Goal: Task Accomplishment & Management: Complete application form

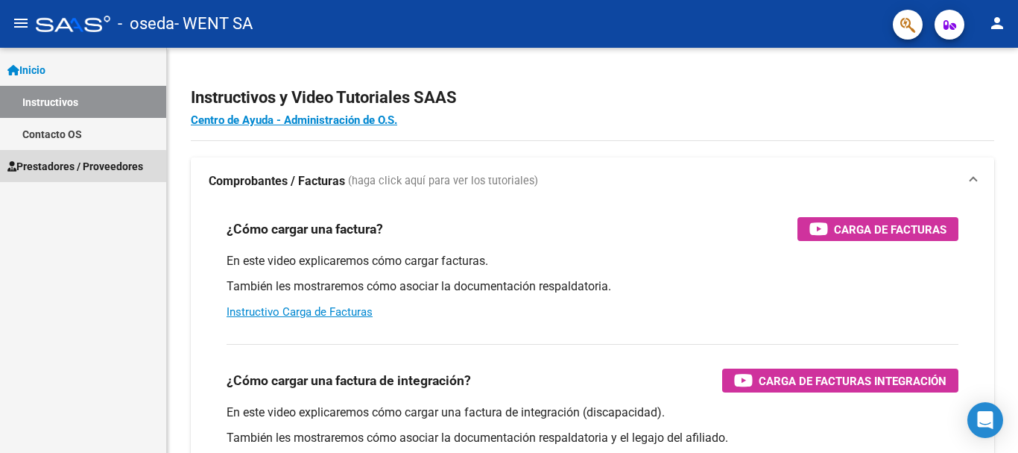
click at [72, 167] on span "Prestadores / Proveedores" at bounding box center [75, 166] width 136 height 16
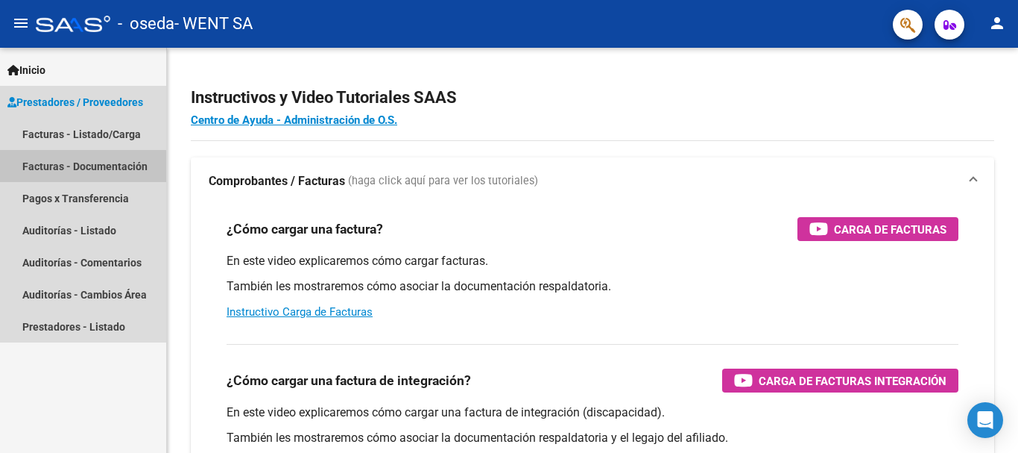
click at [72, 166] on link "Facturas - Documentación" at bounding box center [83, 166] width 166 height 32
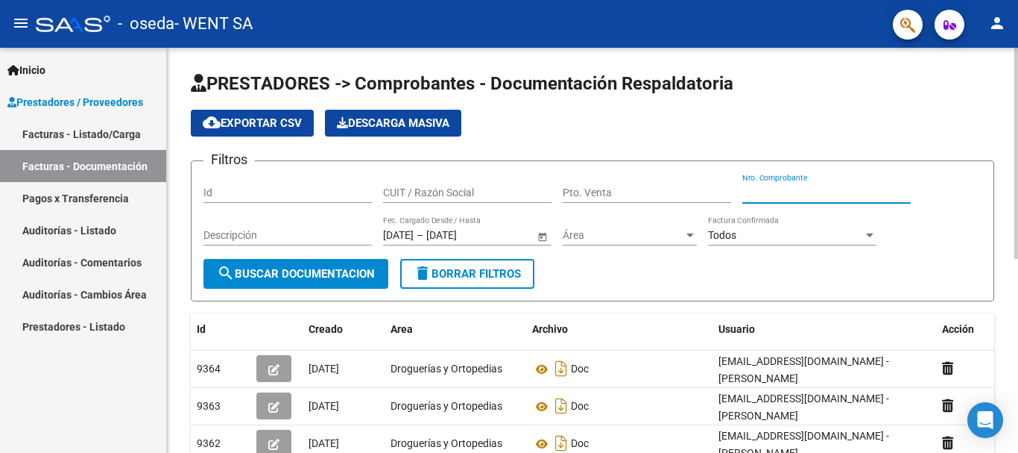
click at [763, 188] on input "Nro. Comprobante" at bounding box center [827, 192] width 168 height 13
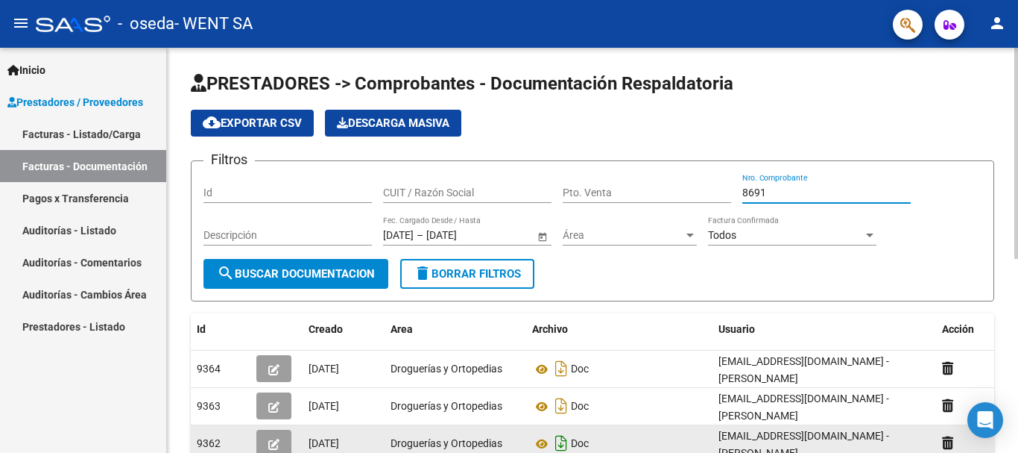
type input "8691"
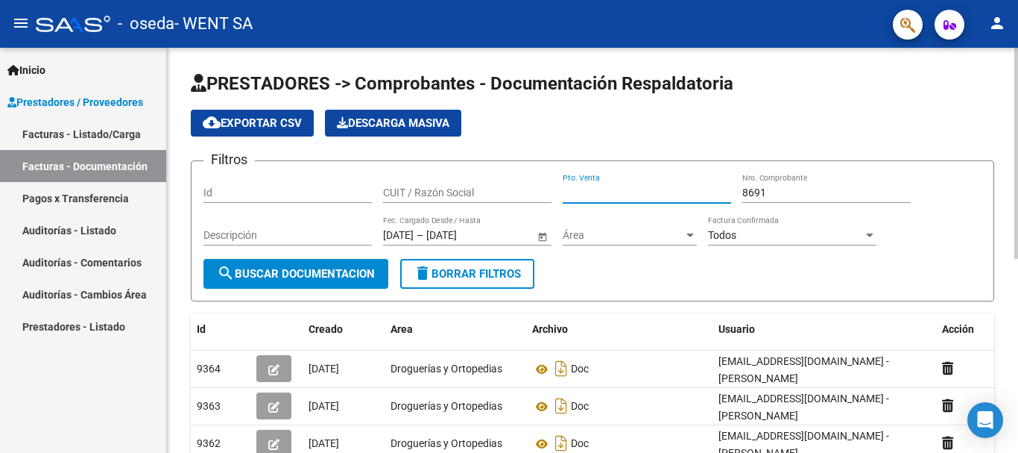
click at [593, 187] on input "Pto. Venta" at bounding box center [647, 192] width 168 height 13
type input "111"
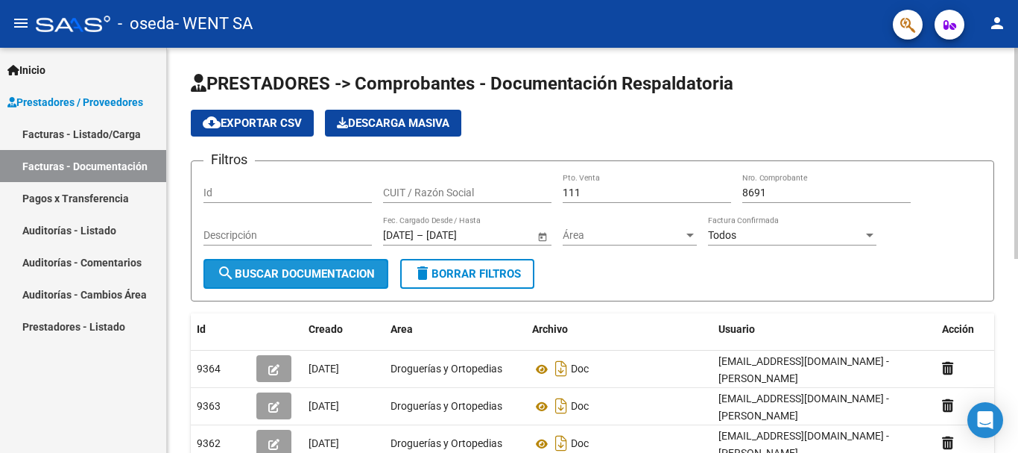
click at [274, 272] on span "search Buscar Documentacion" at bounding box center [296, 273] width 158 height 13
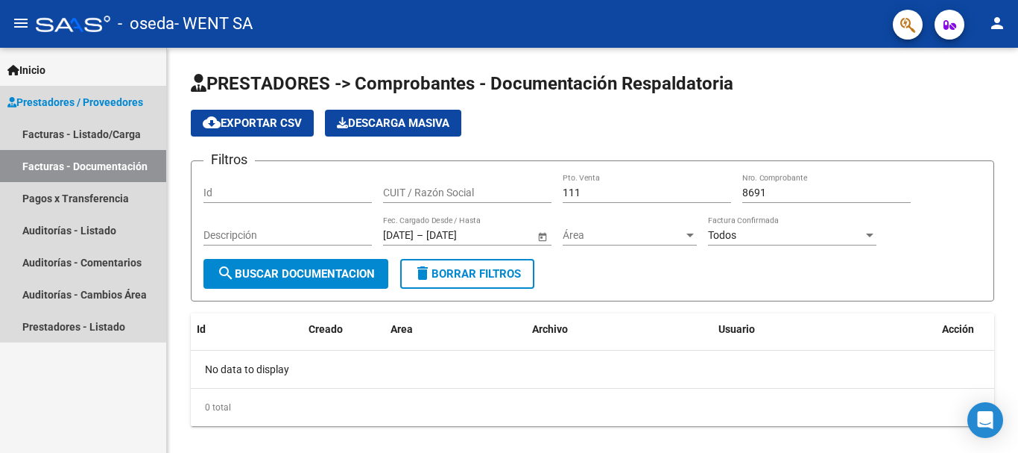
click at [112, 167] on link "Facturas - Documentación" at bounding box center [83, 166] width 166 height 32
click at [92, 201] on link "Pagos x Transferencia" at bounding box center [83, 198] width 166 height 32
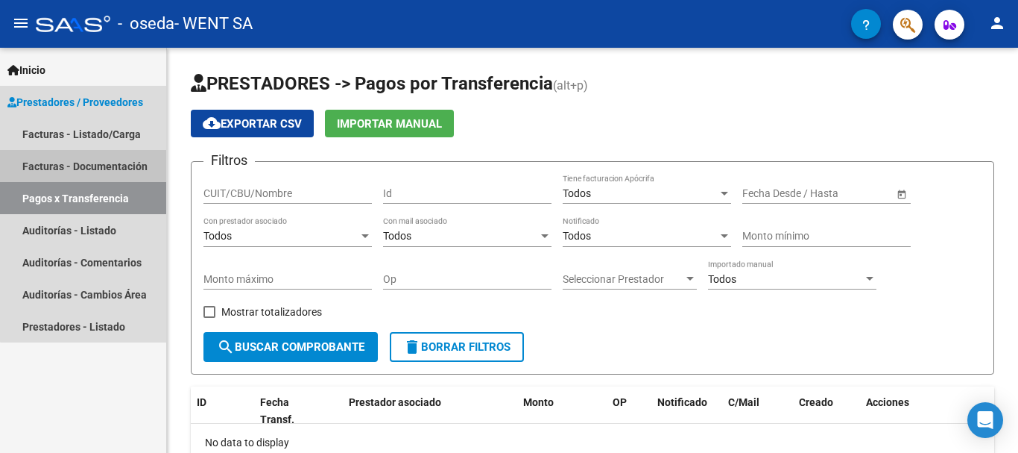
click at [116, 159] on link "Facturas - Documentación" at bounding box center [83, 166] width 166 height 32
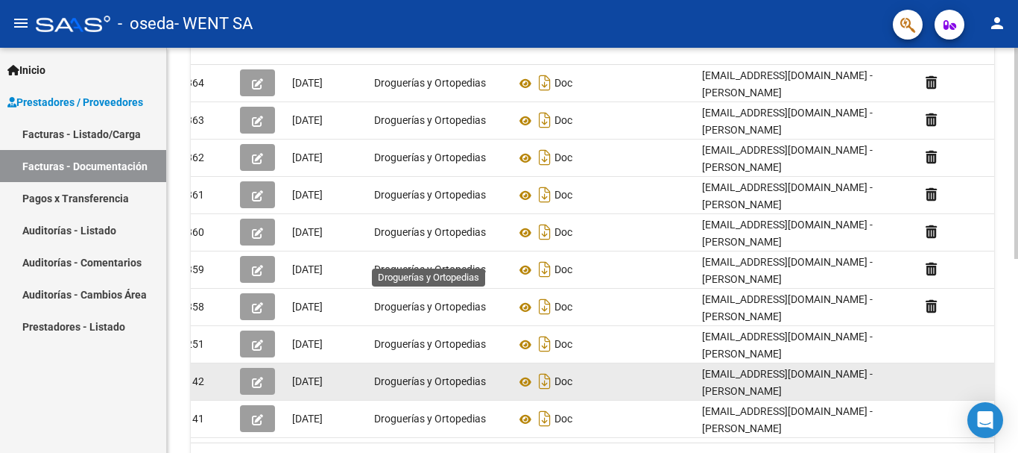
scroll to position [373, 0]
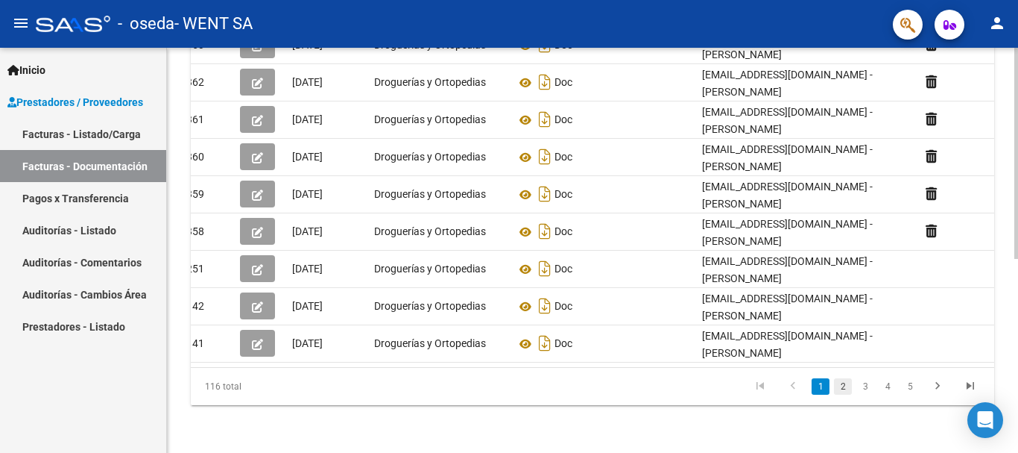
click at [847, 388] on link "2" at bounding box center [843, 386] width 18 height 16
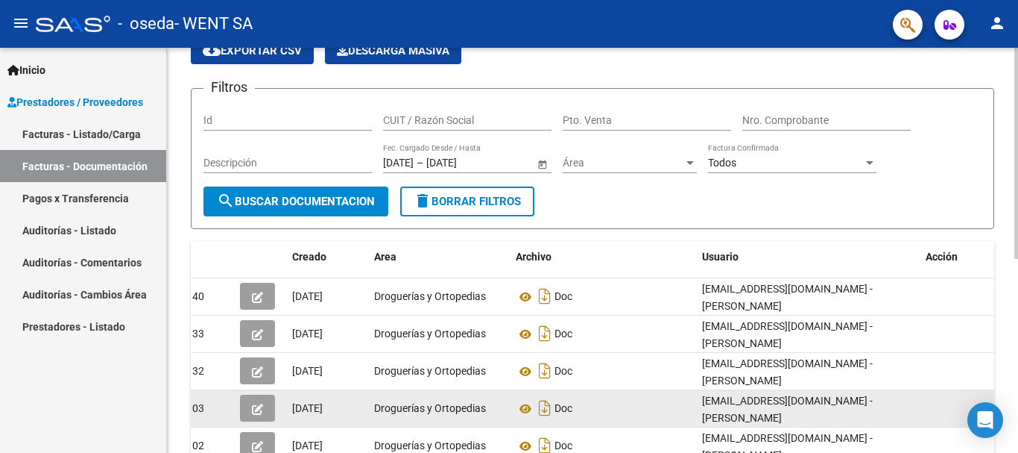
scroll to position [0, 0]
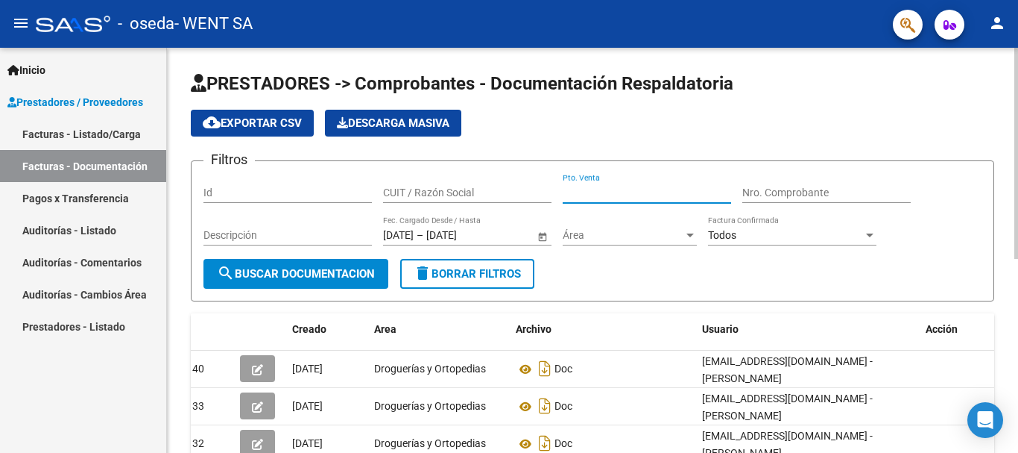
click at [638, 198] on input "Pto. Venta" at bounding box center [647, 192] width 168 height 13
type input "111"
click at [749, 188] on input "Nro. Comprobante" at bounding box center [827, 192] width 168 height 13
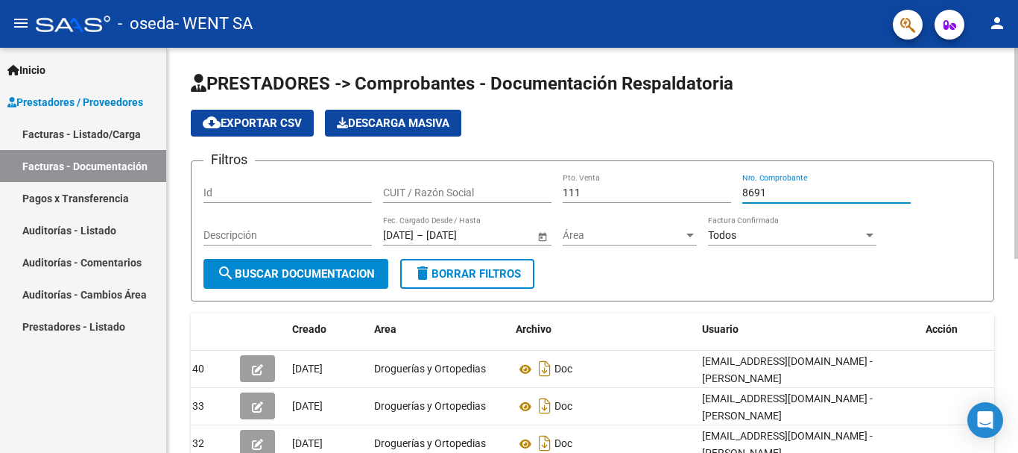
type input "8691"
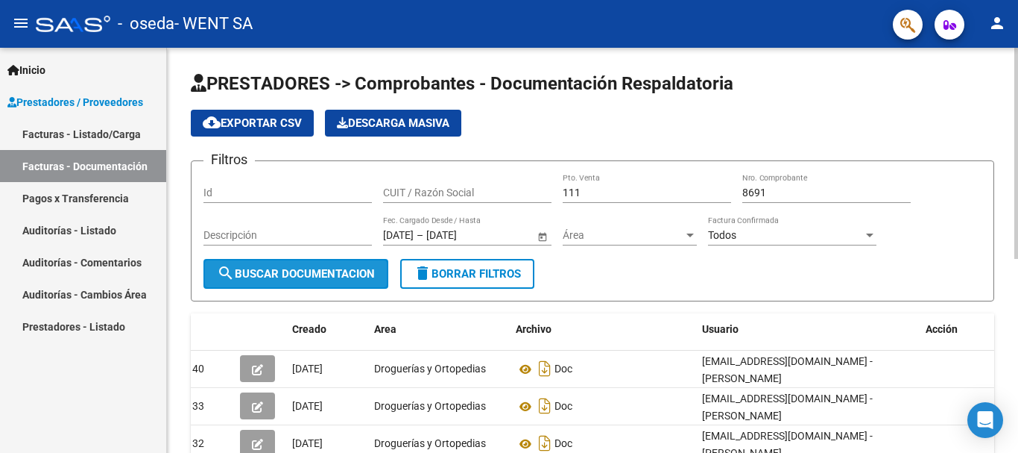
click at [310, 277] on span "search Buscar Documentacion" at bounding box center [296, 273] width 158 height 13
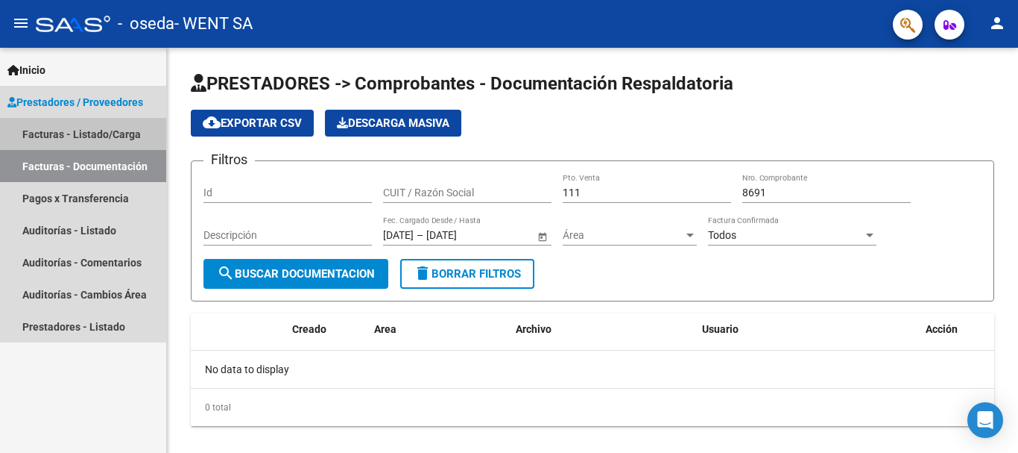
click at [109, 128] on link "Facturas - Listado/Carga" at bounding box center [83, 134] width 166 height 32
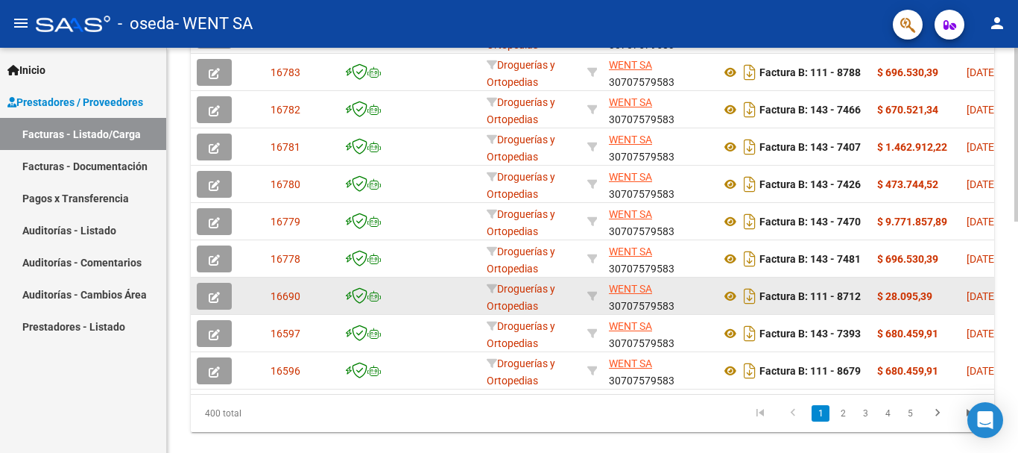
scroll to position [522, 0]
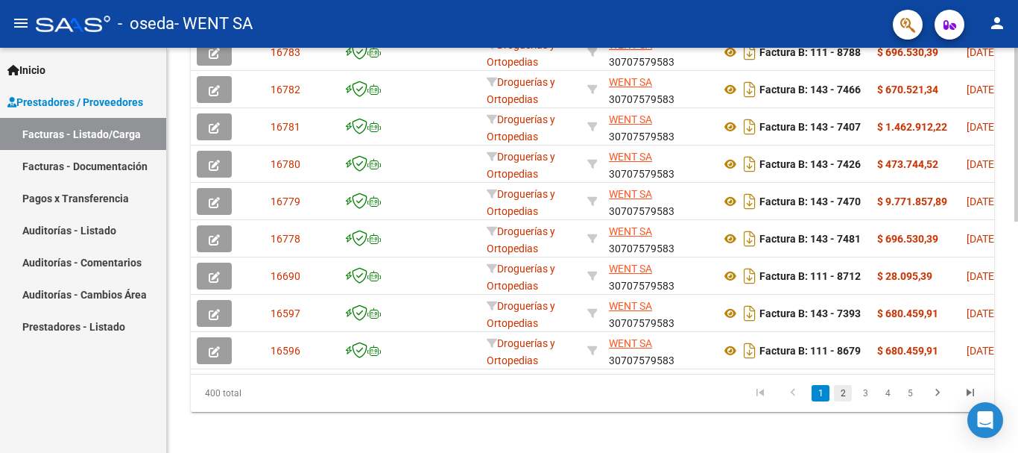
click at [837, 401] on link "2" at bounding box center [843, 393] width 18 height 16
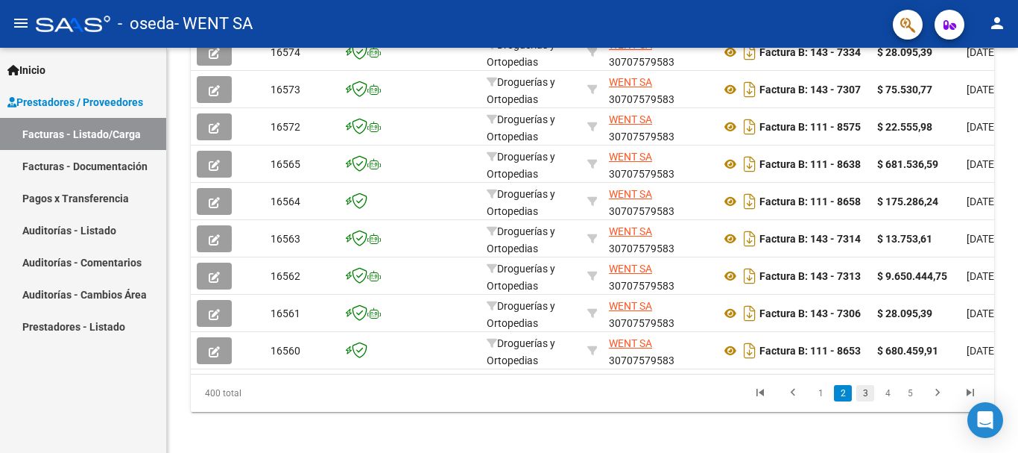
click at [866, 401] on link "3" at bounding box center [866, 393] width 18 height 16
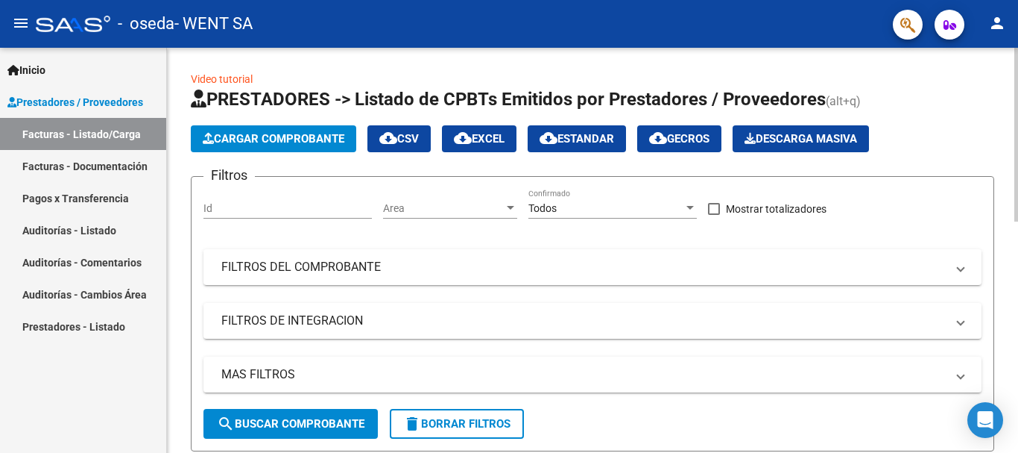
scroll to position [0, 0]
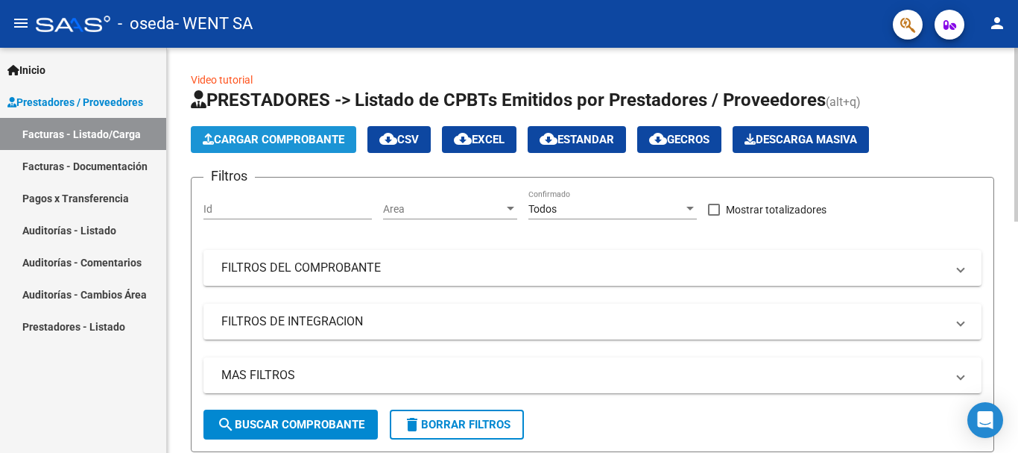
click at [271, 130] on button "Cargar Comprobante" at bounding box center [274, 139] width 166 height 27
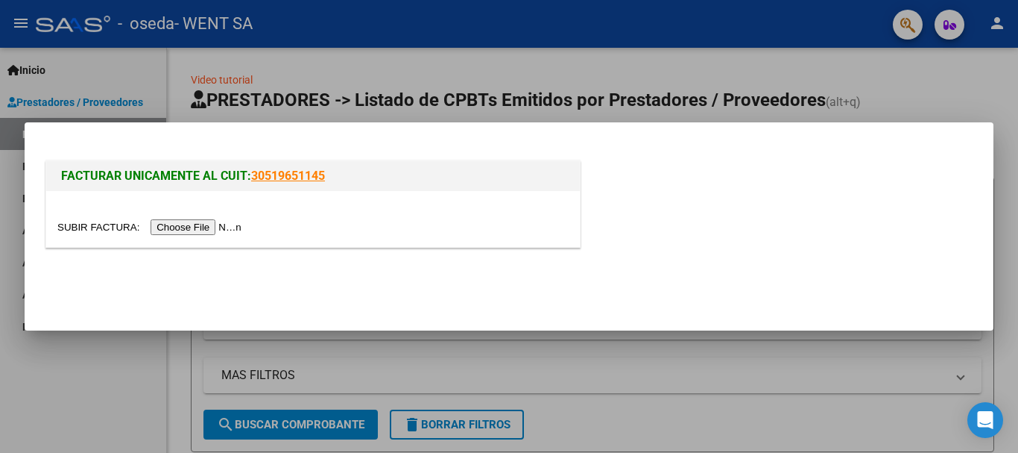
click at [202, 231] on input "file" at bounding box center [151, 227] width 189 height 16
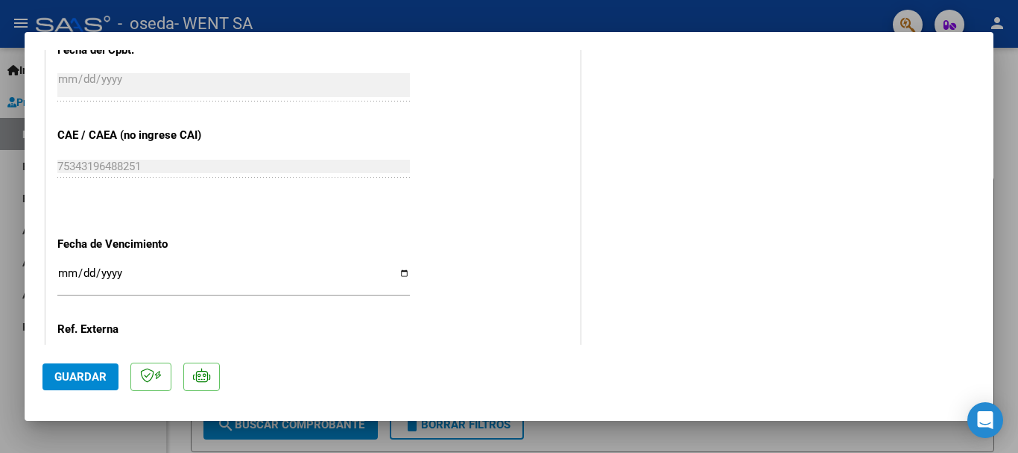
scroll to position [820, 0]
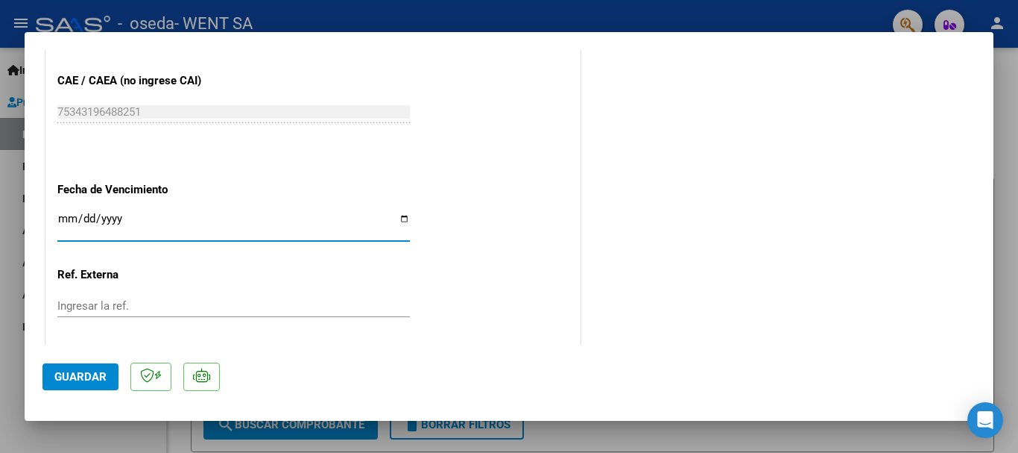
click at [69, 215] on input "Ingresar la fecha" at bounding box center [233, 224] width 353 height 24
type input "[DATE]"
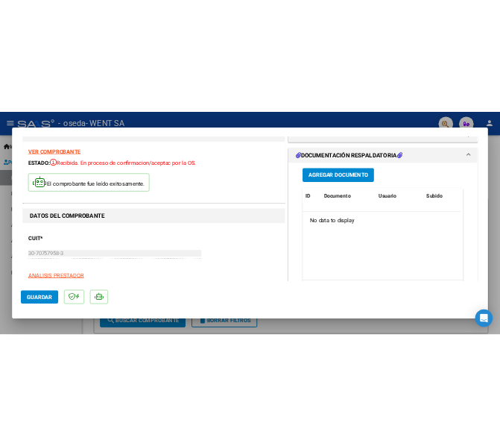
scroll to position [2, 0]
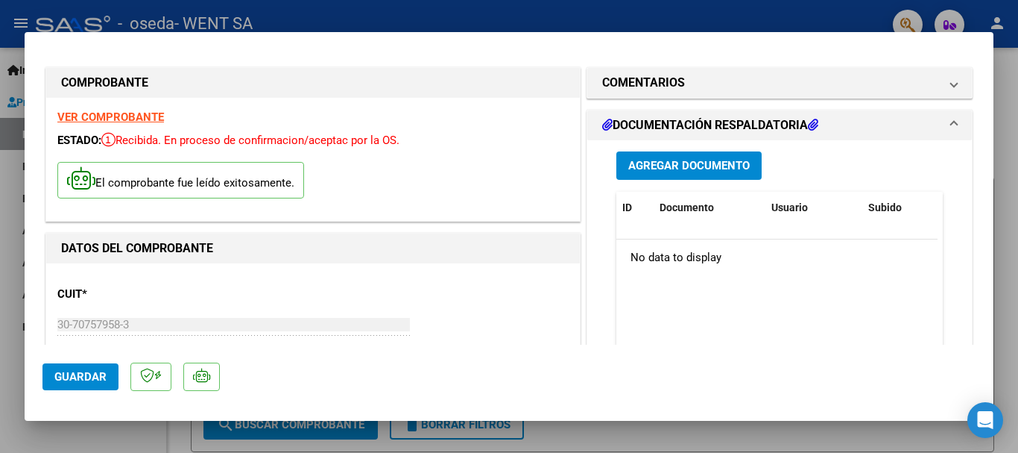
click at [644, 155] on button "Agregar Documento" at bounding box center [689, 165] width 145 height 28
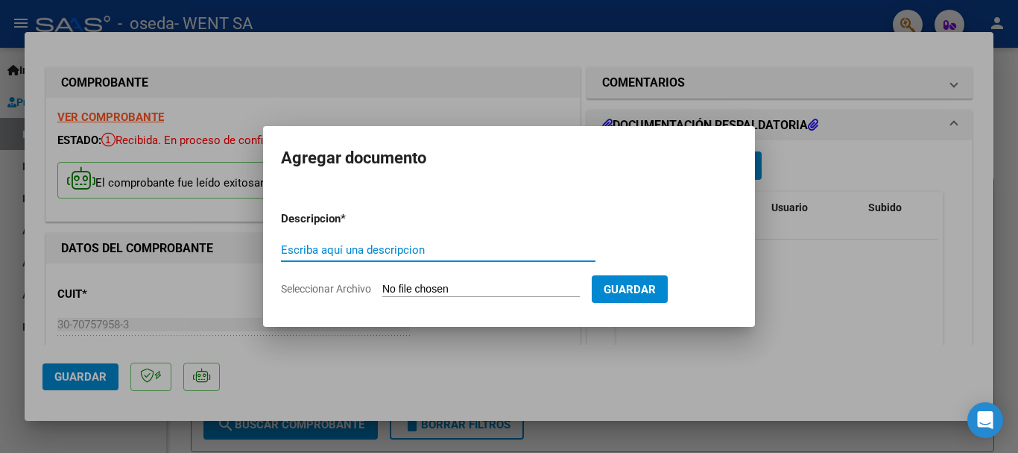
click at [338, 251] on input "Escriba aquí una descripcion" at bounding box center [438, 249] width 315 height 13
type input "doc"
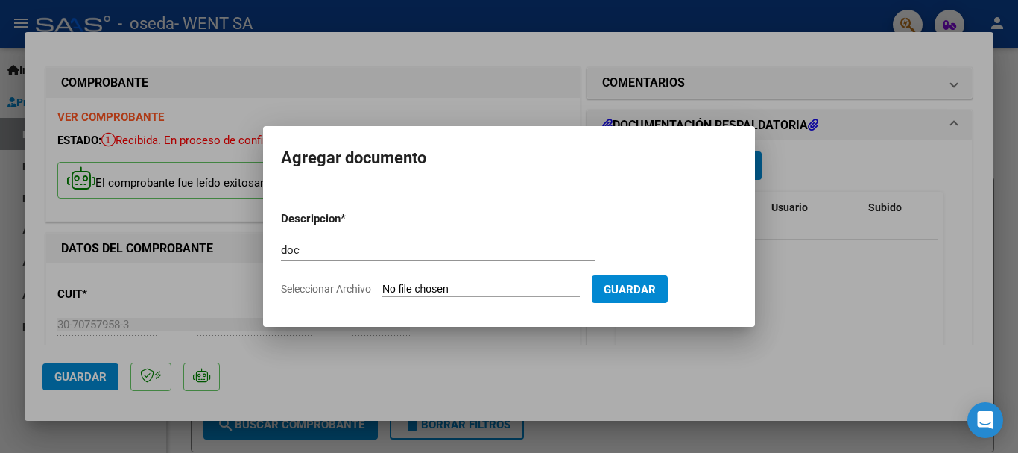
click at [399, 291] on input "Seleccionar Archivo" at bounding box center [481, 290] width 198 height 14
type input "C:\fakepath\8691.pdf"
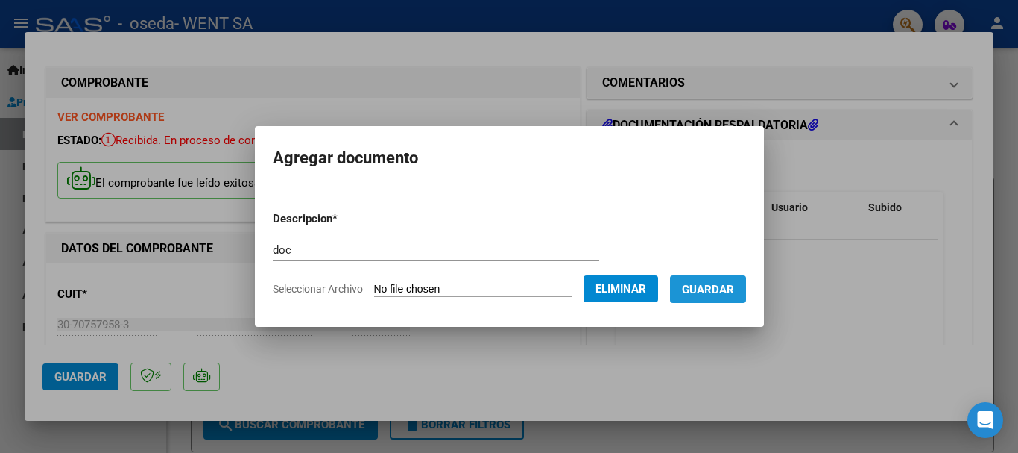
click at [734, 289] on span "Guardar" at bounding box center [708, 289] width 52 height 13
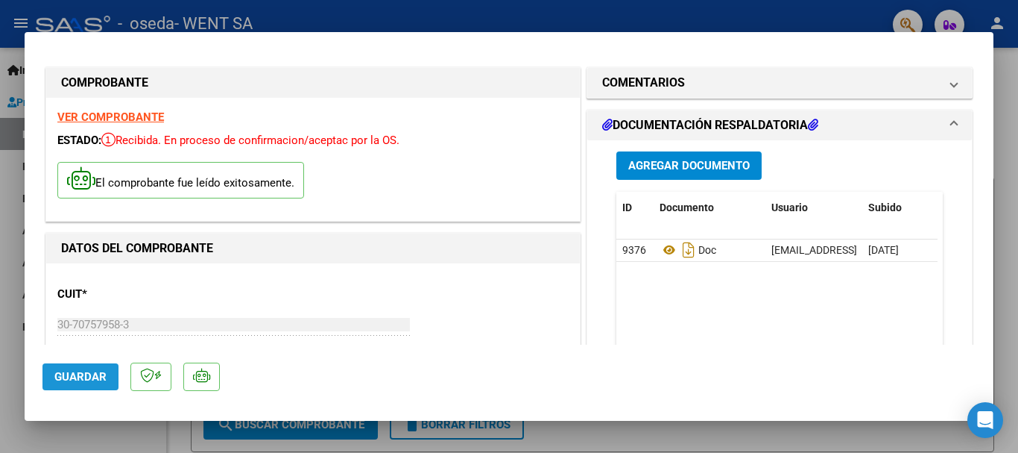
click at [82, 371] on span "Guardar" at bounding box center [80, 376] width 52 height 13
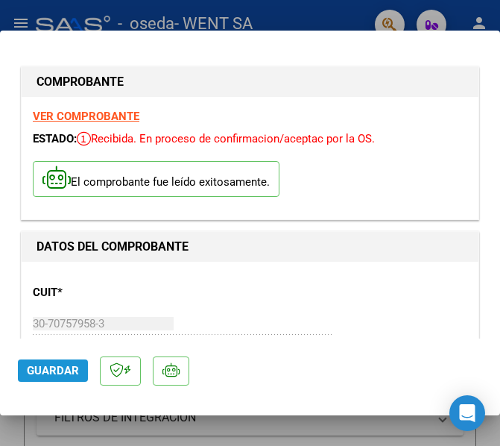
drag, startPoint x: 63, startPoint y: 368, endPoint x: 57, endPoint y: 351, distance: 17.5
click at [63, 367] on span "Guardar" at bounding box center [53, 370] width 52 height 13
click at [112, 18] on div at bounding box center [250, 223] width 500 height 446
type input "$ 0,00"
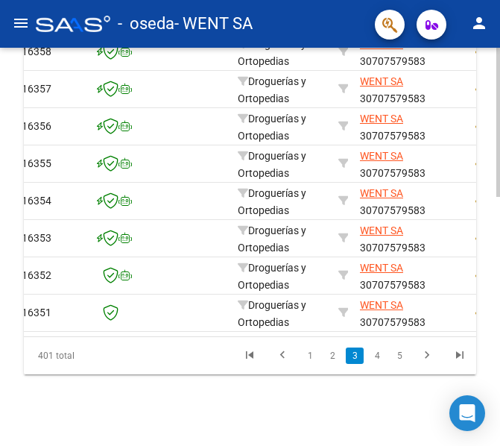
scroll to position [0, 0]
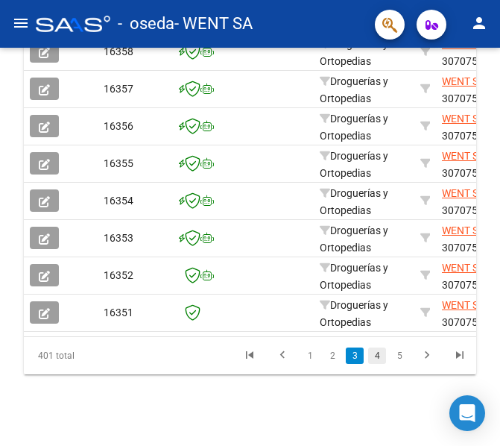
click at [379, 353] on link "4" at bounding box center [377, 355] width 18 height 16
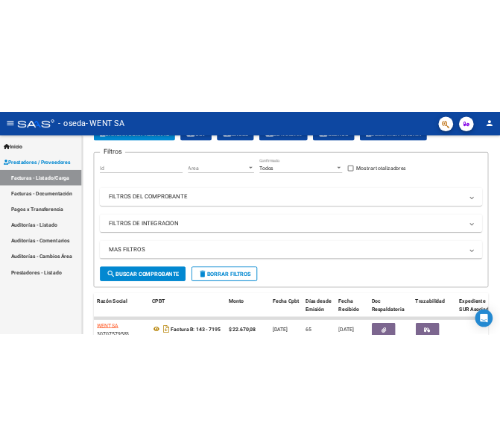
scroll to position [75, 0]
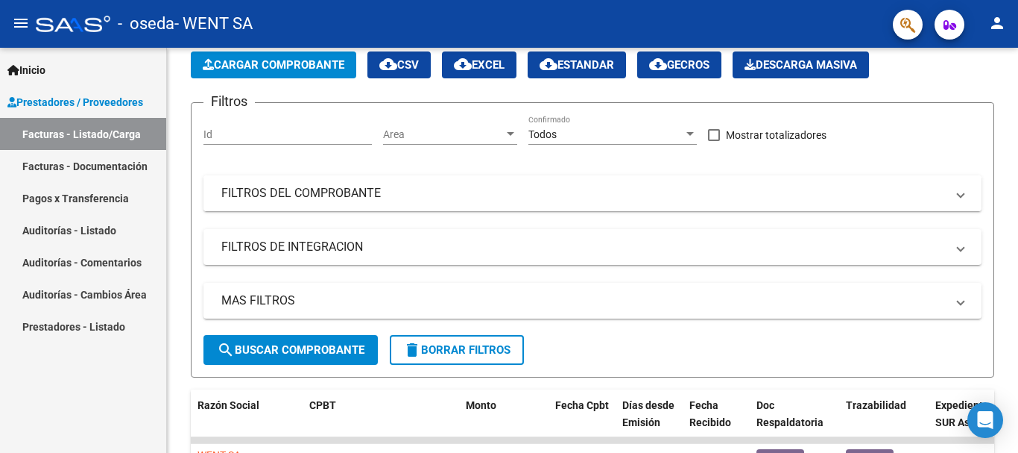
click at [335, 193] on mat-panel-title "FILTROS DEL COMPROBANTE" at bounding box center [583, 193] width 725 height 16
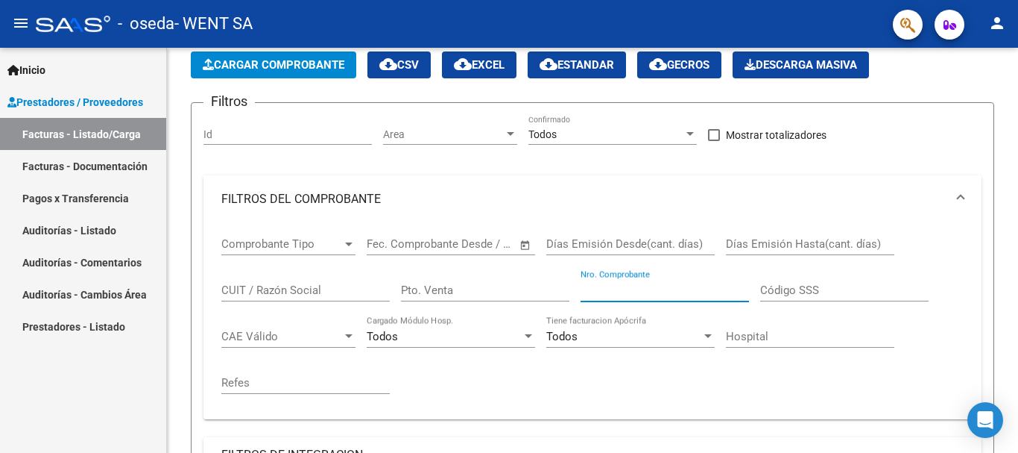
click at [639, 294] on input "Nro. Comprobante" at bounding box center [665, 289] width 168 height 13
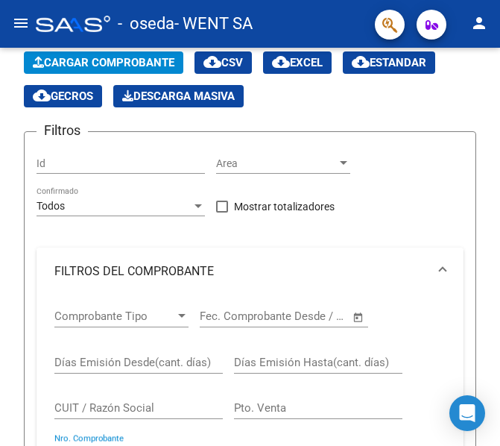
scroll to position [173, 0]
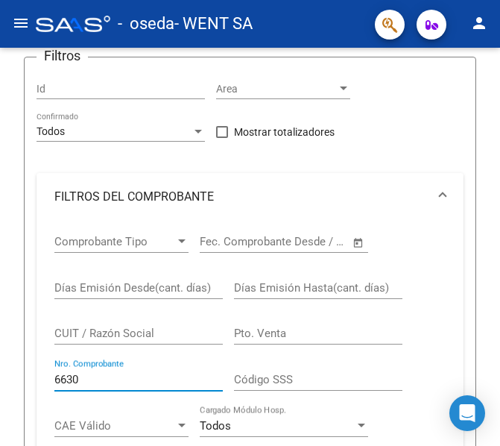
type input "6630"
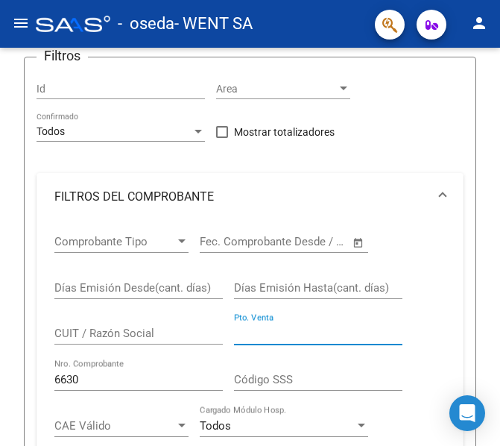
click at [272, 327] on input "Pto. Venta" at bounding box center [318, 333] width 168 height 13
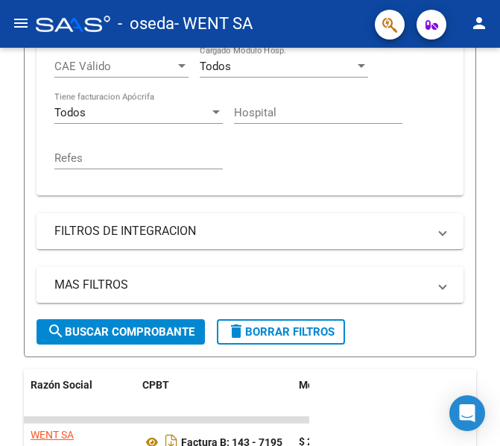
scroll to position [695, 0]
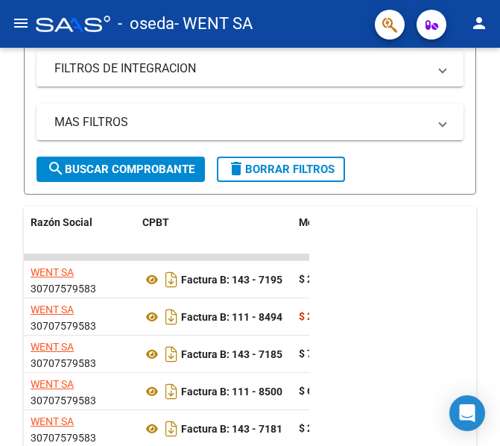
type input "143"
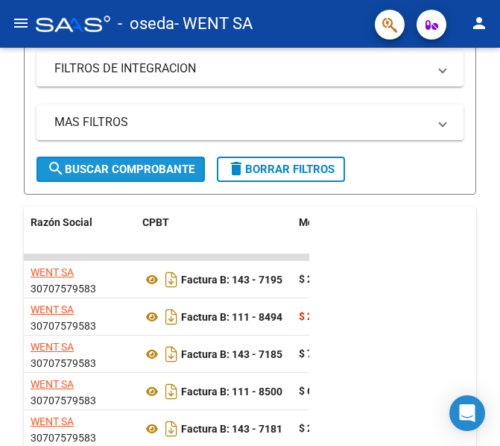
click at [145, 162] on button "search Buscar Comprobante" at bounding box center [121, 169] width 168 height 25
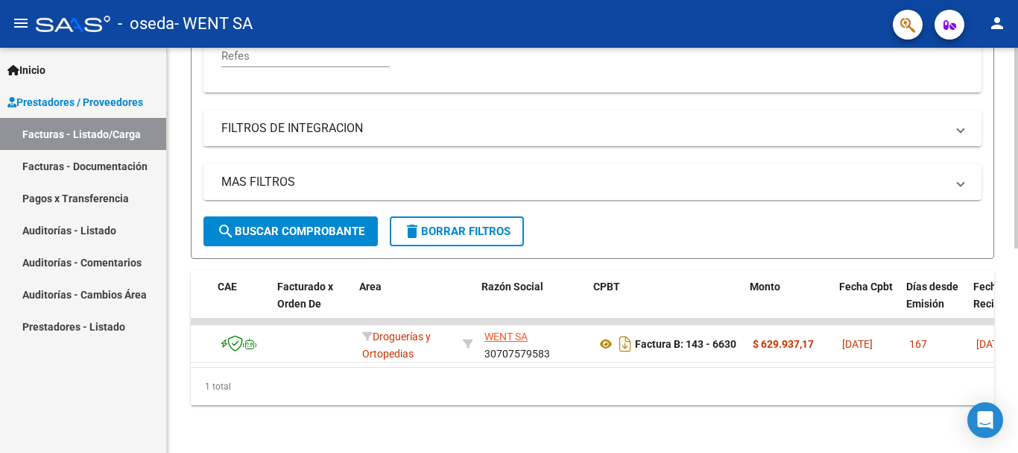
scroll to position [0, 10]
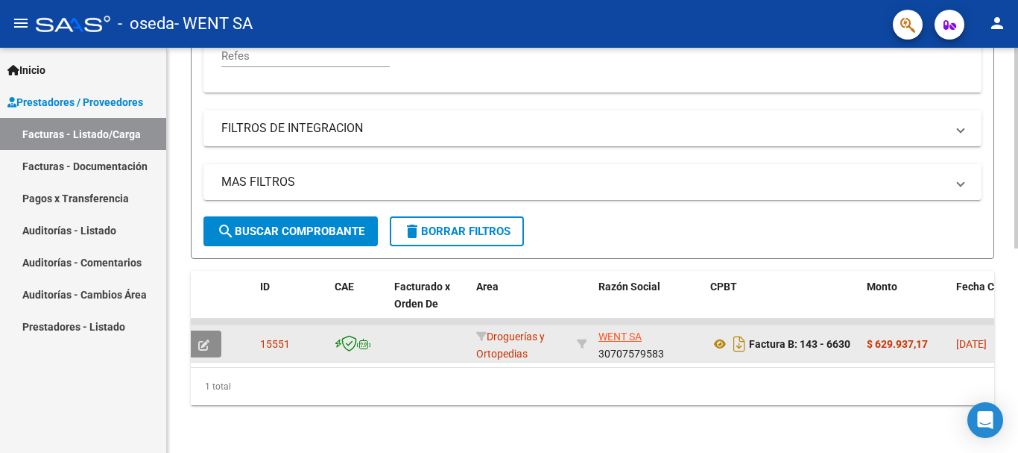
click at [210, 332] on button "button" at bounding box center [203, 343] width 35 height 27
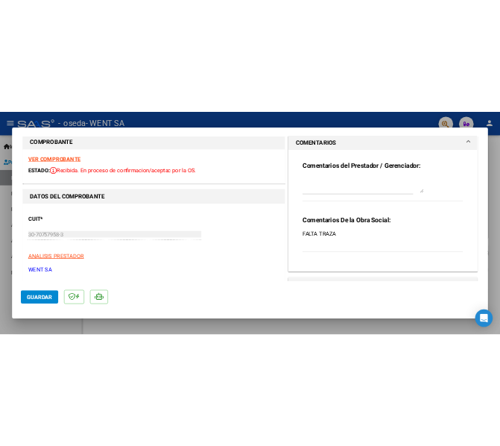
scroll to position [0, 0]
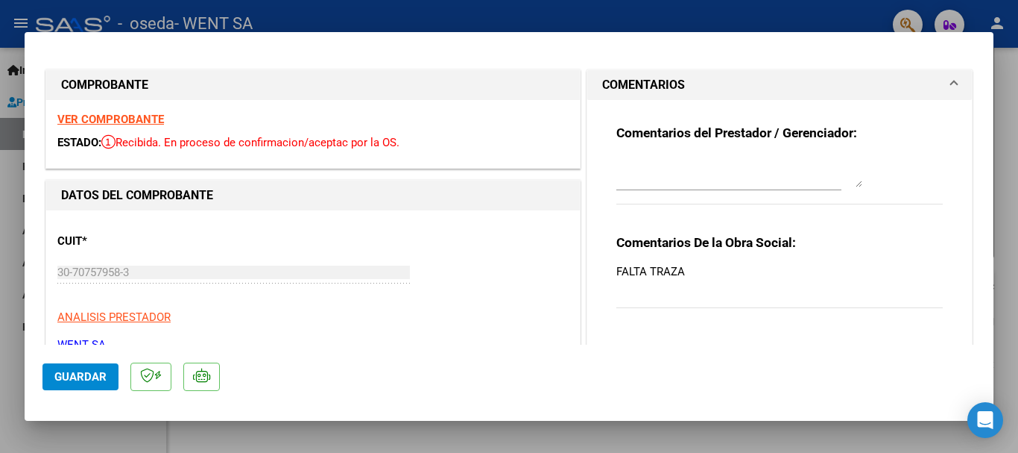
click at [497, 18] on div at bounding box center [509, 226] width 1018 height 453
type input "$ 0,00"
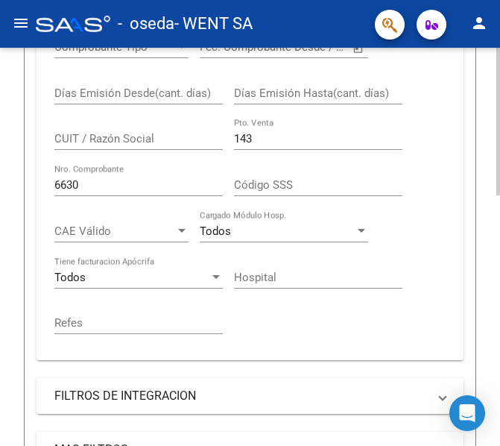
scroll to position [274, 0]
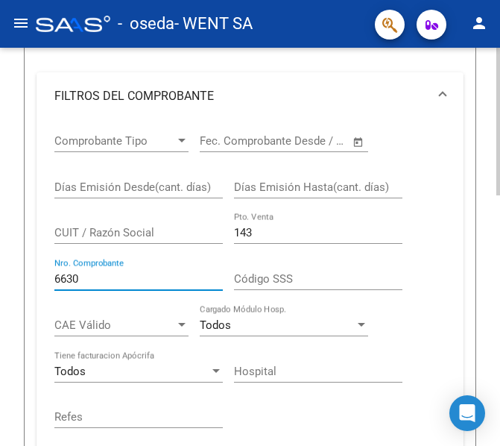
click at [94, 275] on input "6630" at bounding box center [138, 278] width 168 height 13
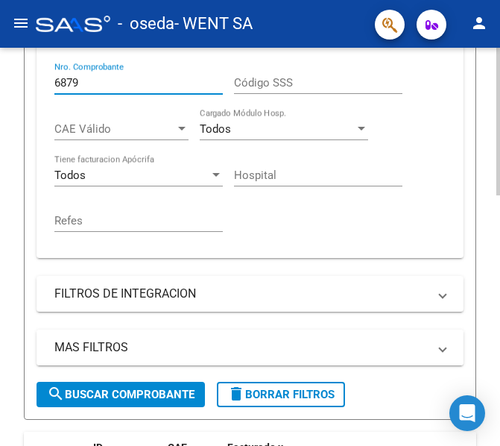
scroll to position [497, 0]
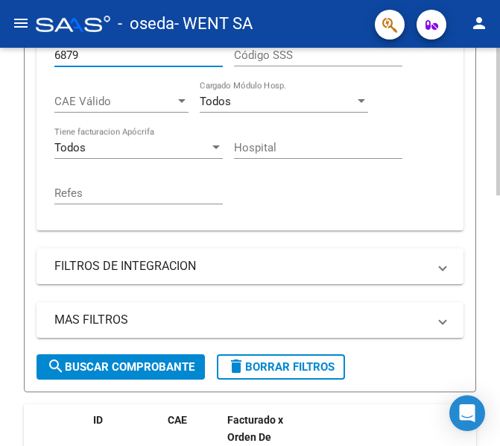
type input "6879"
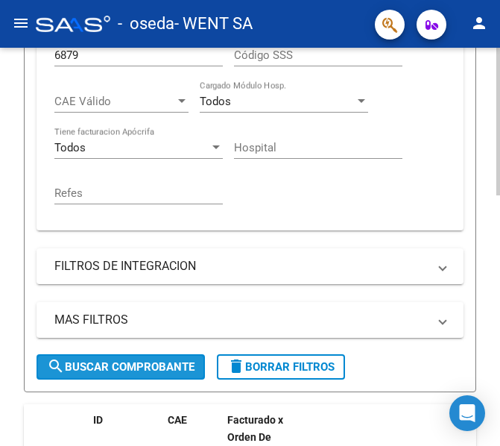
click at [106, 361] on span "search Buscar Comprobante" at bounding box center [121, 366] width 148 height 13
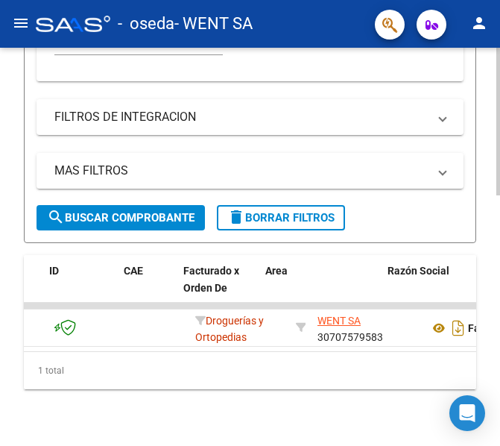
scroll to position [0, 0]
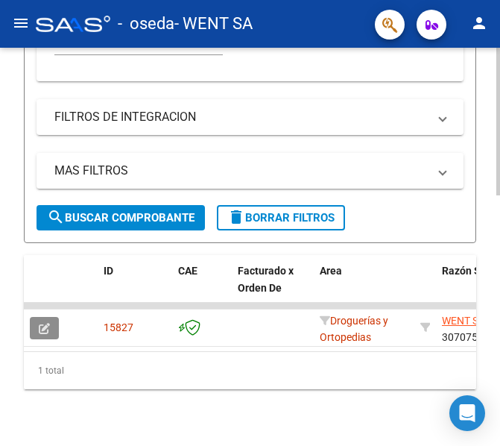
click at [39, 326] on icon "button" at bounding box center [44, 328] width 11 height 11
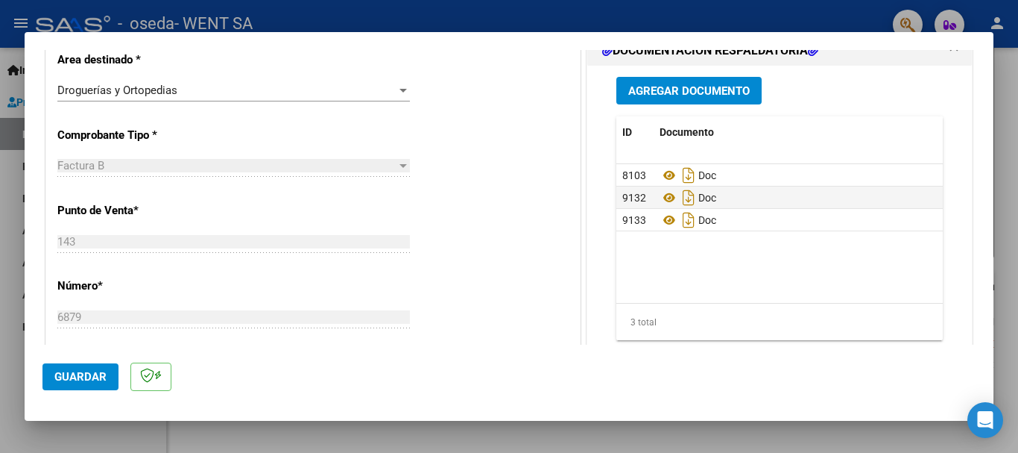
scroll to position [298, 0]
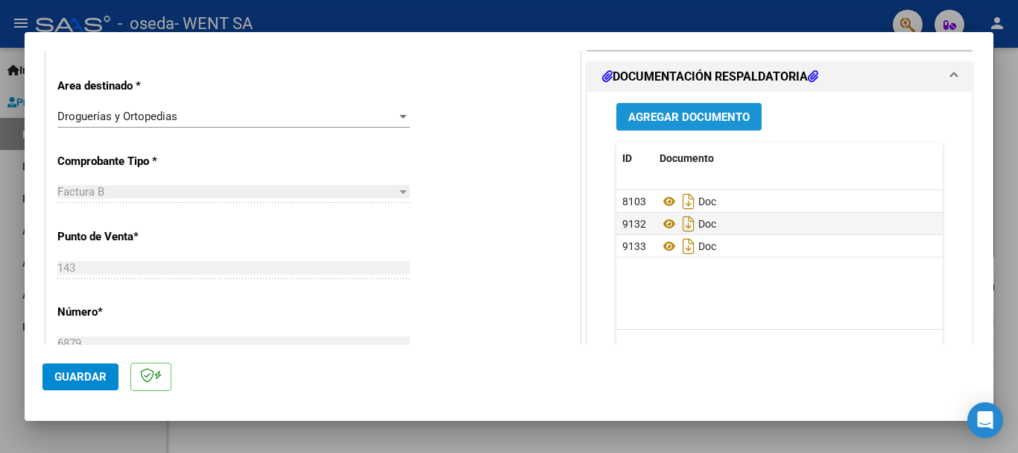
click at [658, 117] on span "Agregar Documento" at bounding box center [689, 116] width 122 height 13
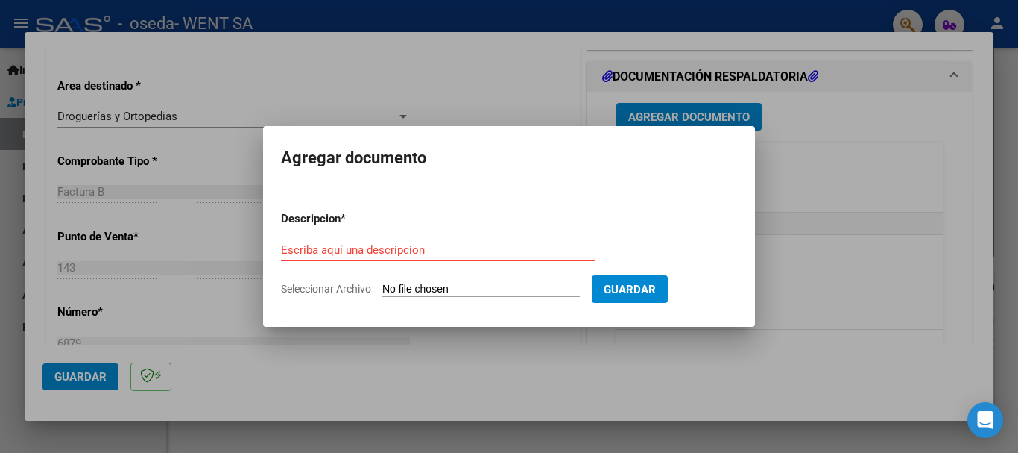
click at [435, 241] on div "Escriba aquí una descripcion" at bounding box center [438, 250] width 315 height 22
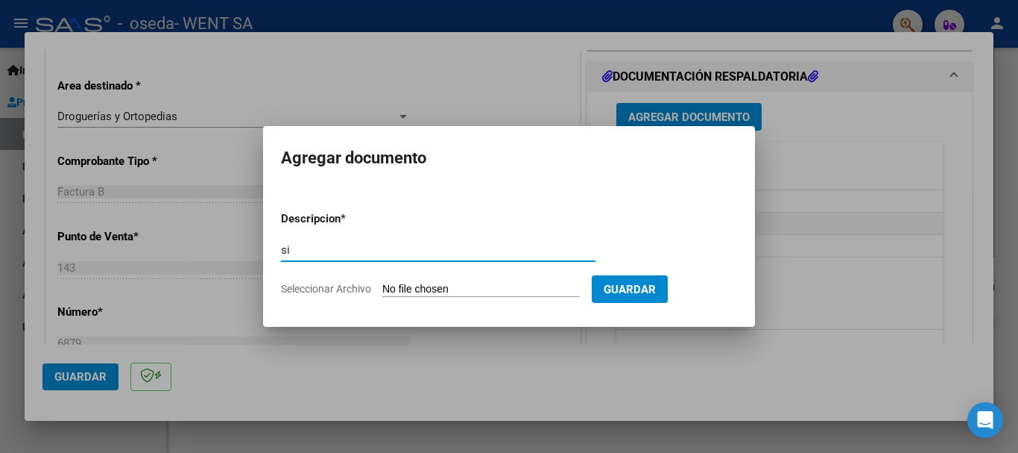
type input "s"
type input "doc"
click at [435, 294] on input "Seleccionar Archivo" at bounding box center [481, 290] width 198 height 14
type input "C:\fakepath\143-6879.pdf"
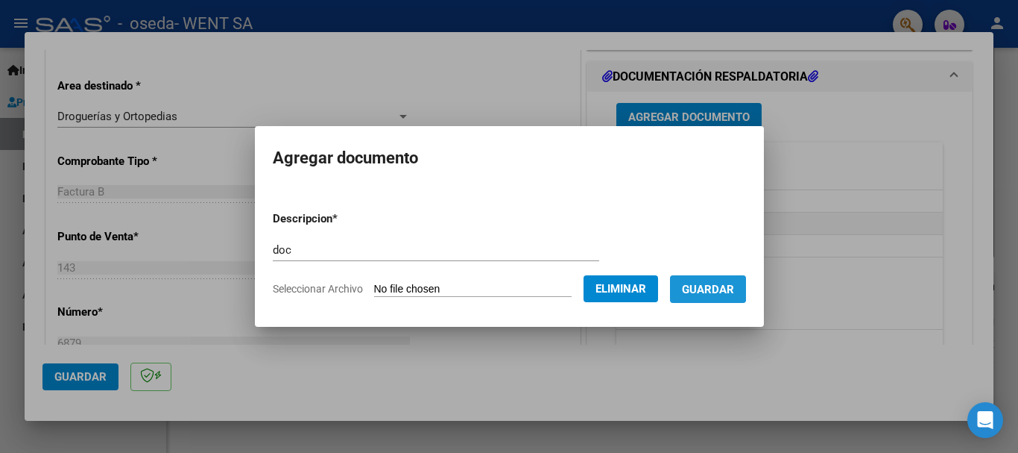
click at [699, 283] on span "Guardar" at bounding box center [708, 289] width 52 height 13
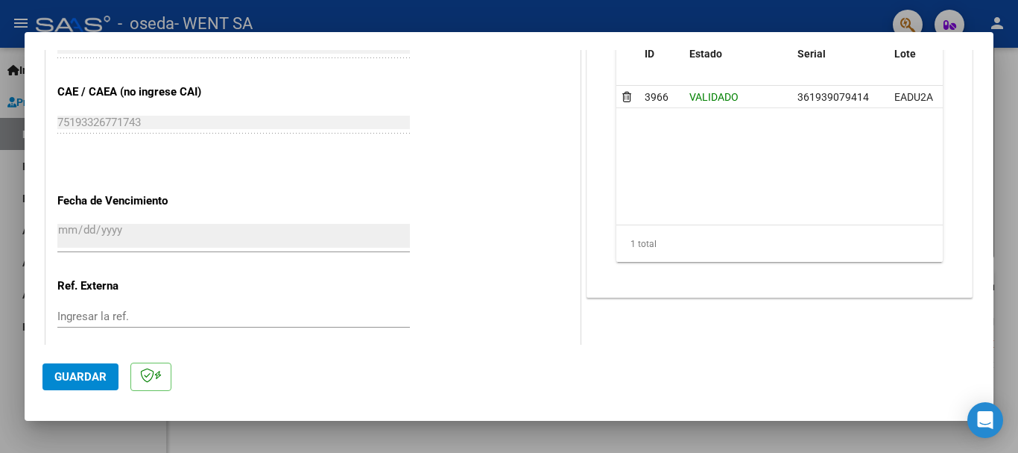
scroll to position [842, 0]
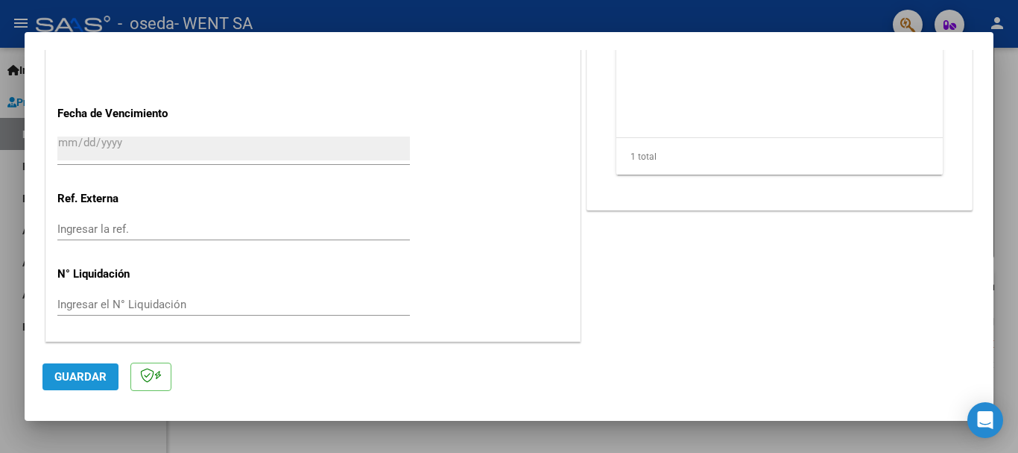
click at [86, 376] on span "Guardar" at bounding box center [80, 376] width 52 height 13
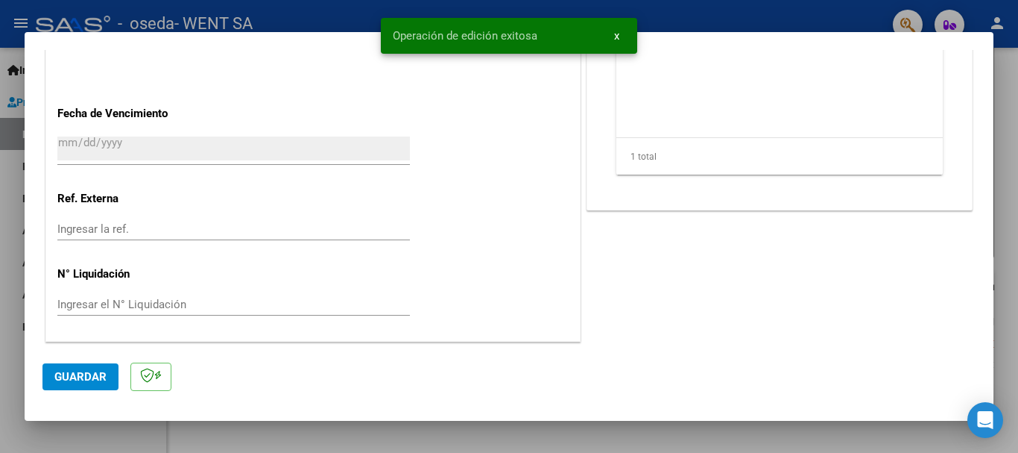
click at [14, 284] on div at bounding box center [509, 226] width 1018 height 453
type input "$ 0,00"
